Goal: Register for event/course

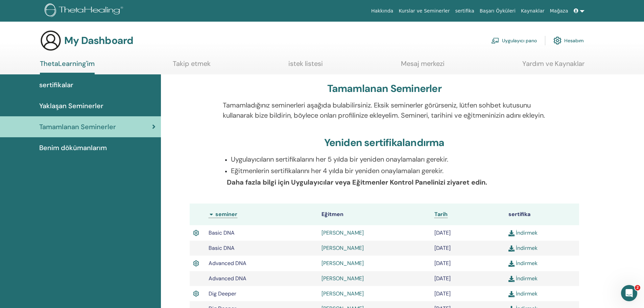
click at [96, 105] on span "Yaklaşan Seminerler" at bounding box center [71, 106] width 64 height 10
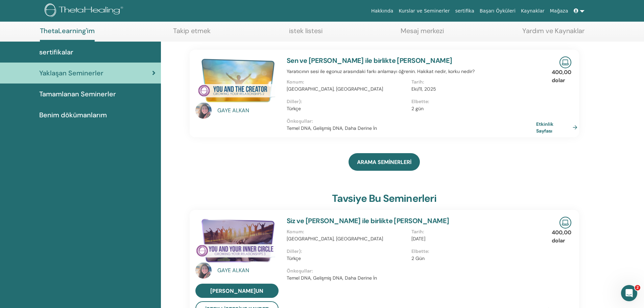
scroll to position [86, 0]
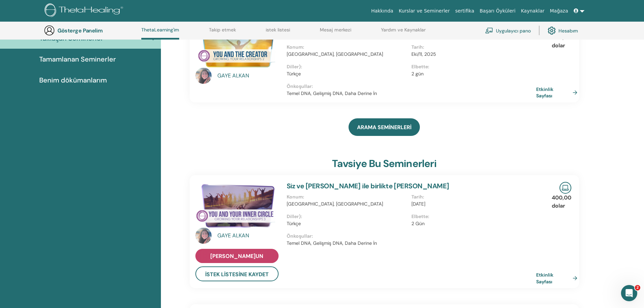
click at [232, 257] on font "Şimdi Kaydolun" at bounding box center [236, 256] width 53 height 7
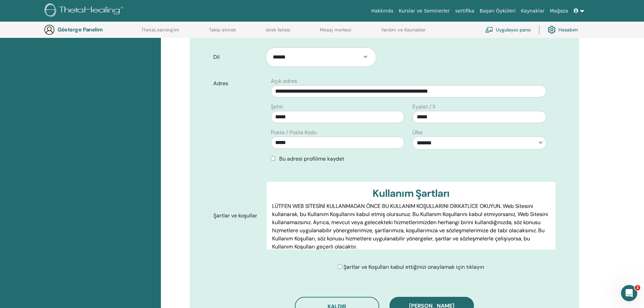
scroll to position [219, 0]
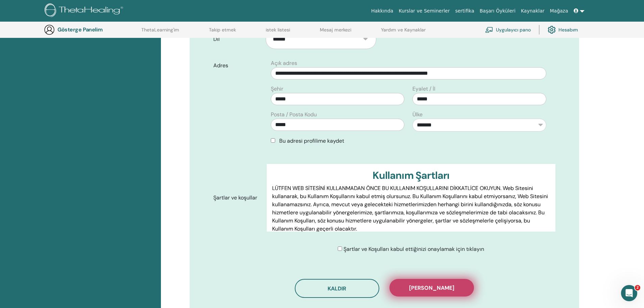
click at [424, 284] on font "Kaydı onayla" at bounding box center [431, 287] width 45 height 7
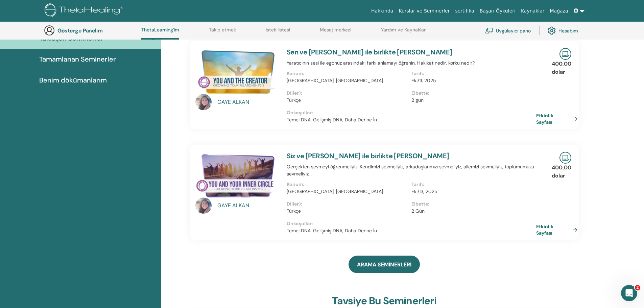
scroll to position [221, 0]
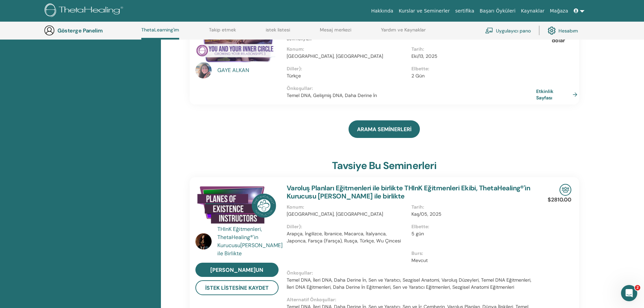
click at [231, 72] on font "GAYE" at bounding box center [224, 70] width 14 height 7
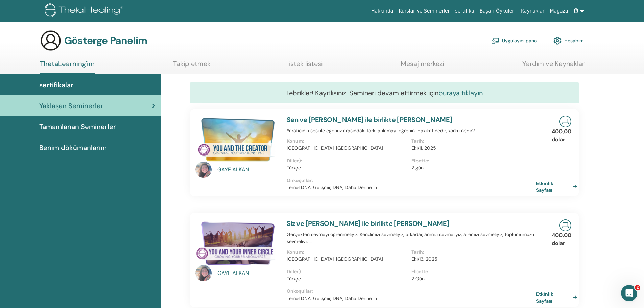
click at [240, 270] on font "ALKAN" at bounding box center [240, 273] width 17 height 7
click at [466, 91] on font "buraya tıklayın" at bounding box center [461, 93] width 44 height 9
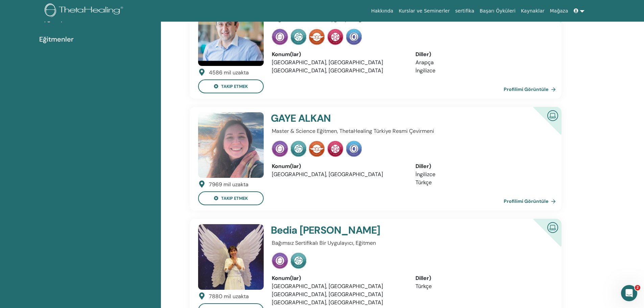
scroll to position [119, 0]
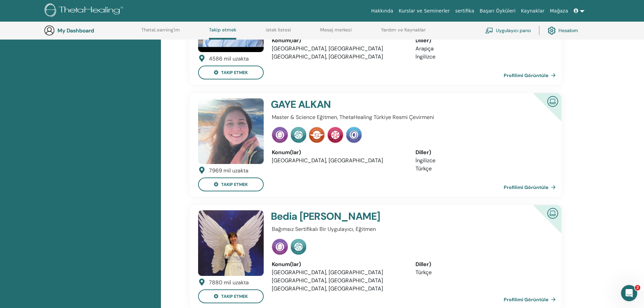
drag, startPoint x: 520, startPoint y: 185, endPoint x: 473, endPoint y: 198, distance: 48.8
click at [520, 185] on link "Profilimi Görüntüle" at bounding box center [531, 188] width 55 height 14
